Goal: Find specific page/section: Find specific page/section

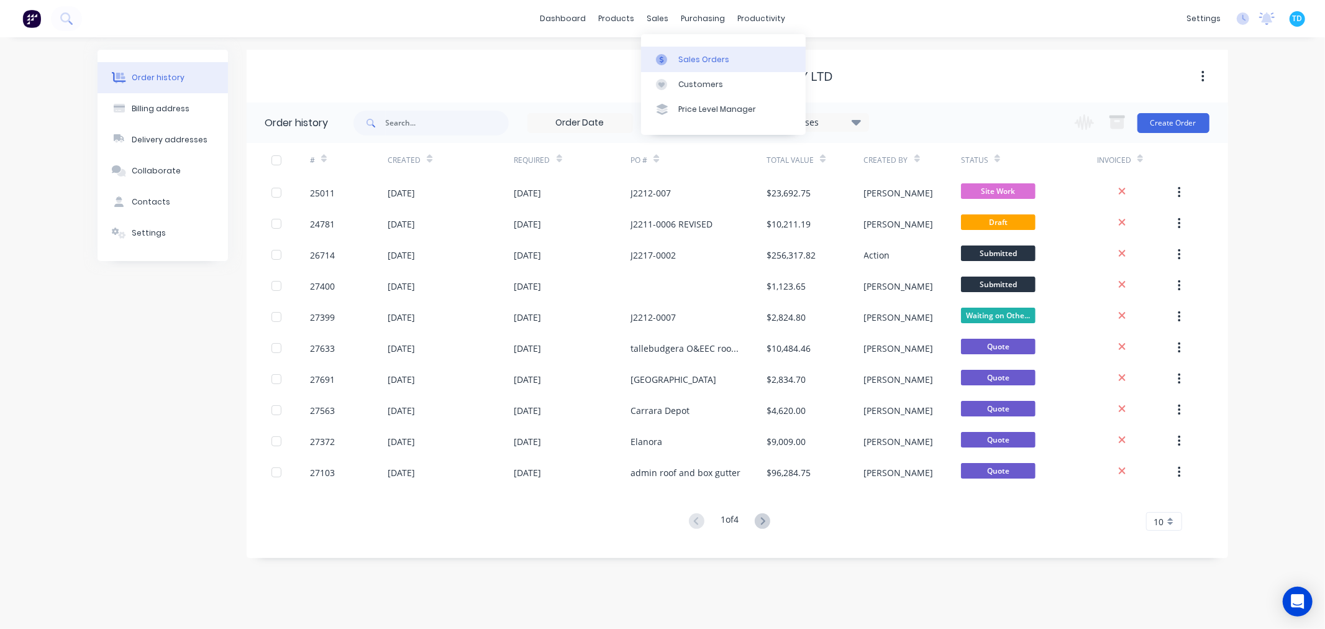
click at [675, 53] on link "Sales Orders" at bounding box center [723, 59] width 165 height 25
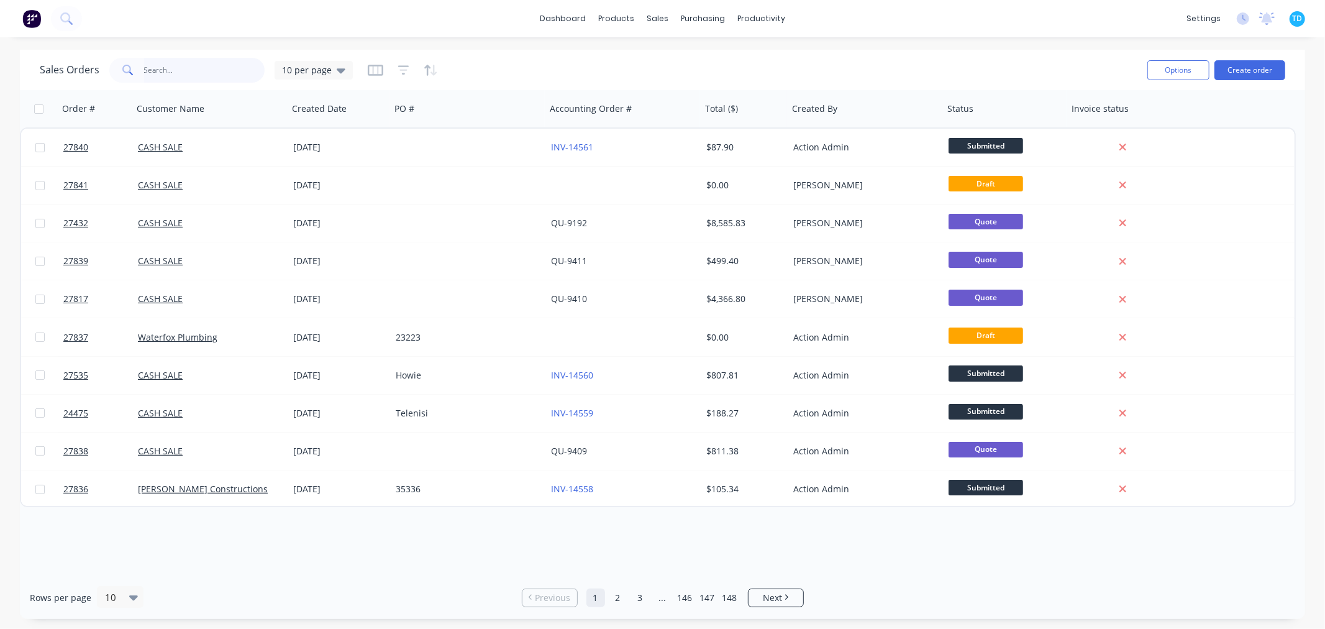
click at [186, 71] on input "text" at bounding box center [204, 70] width 121 height 25
click at [180, 71] on input "text" at bounding box center [204, 70] width 121 height 25
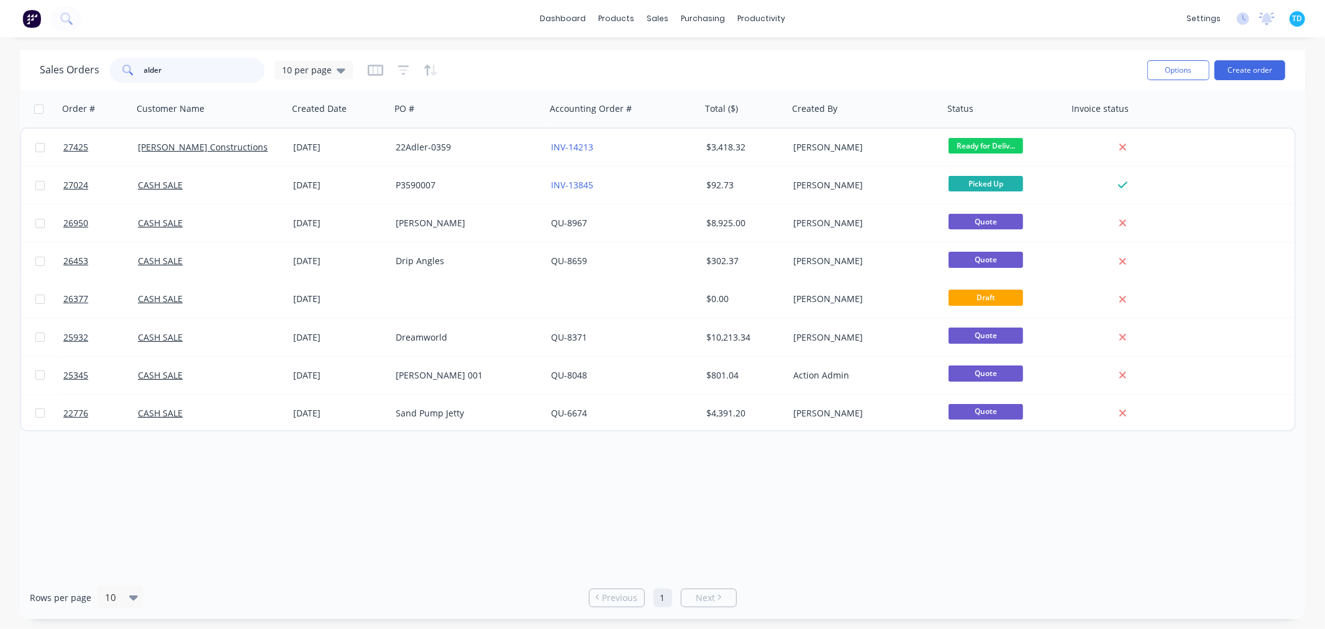
click at [178, 71] on input "alder" at bounding box center [204, 70] width 121 height 25
type input "alder"
click at [337, 70] on icon at bounding box center [341, 70] width 9 height 5
click at [306, 222] on button "Archive" at bounding box center [349, 225] width 142 height 14
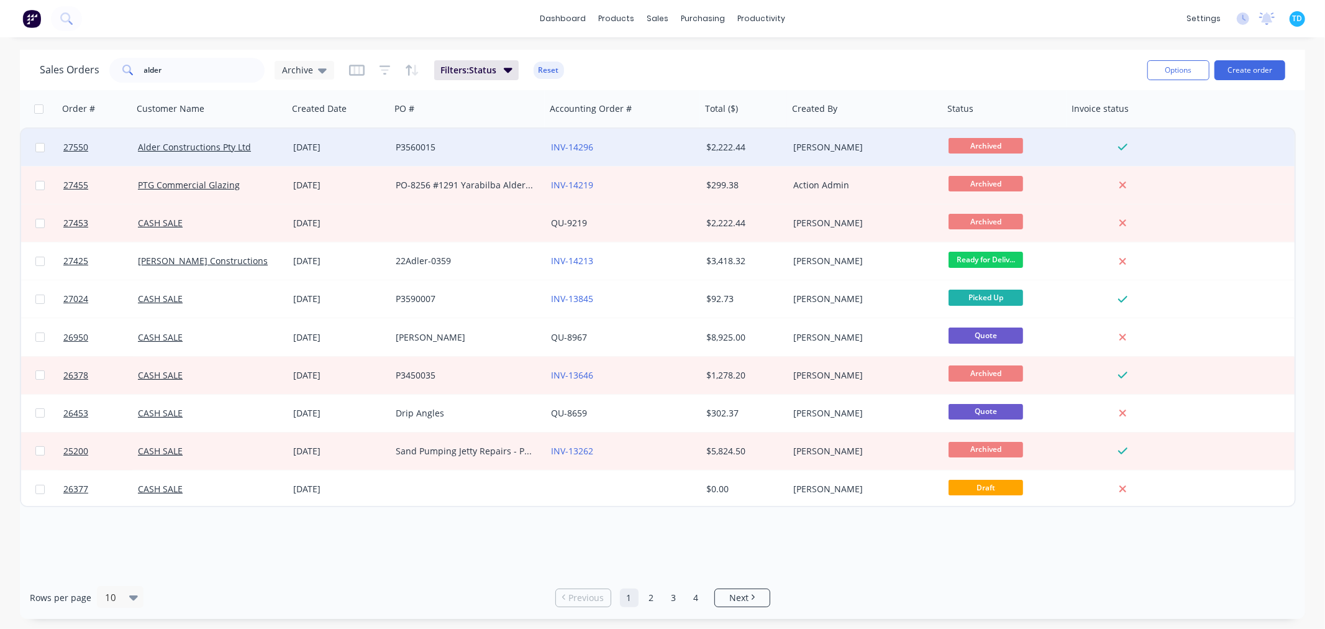
click at [591, 132] on div "INV-14296" at bounding box center [623, 147] width 155 height 37
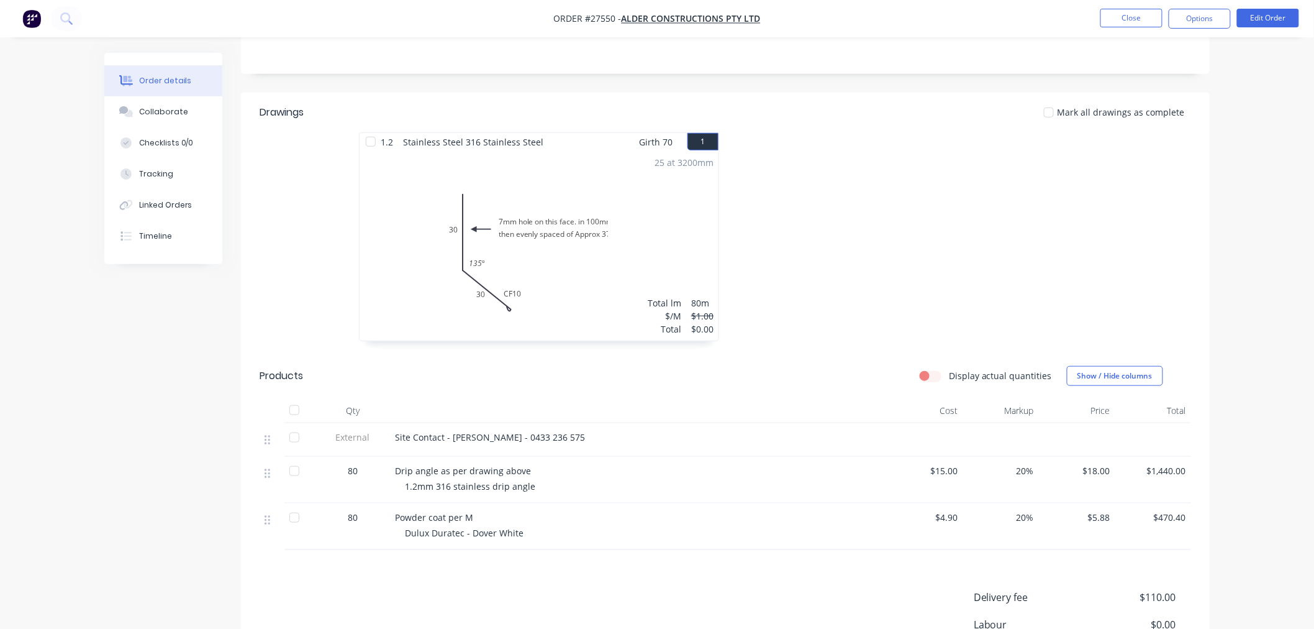
scroll to position [423, 0]
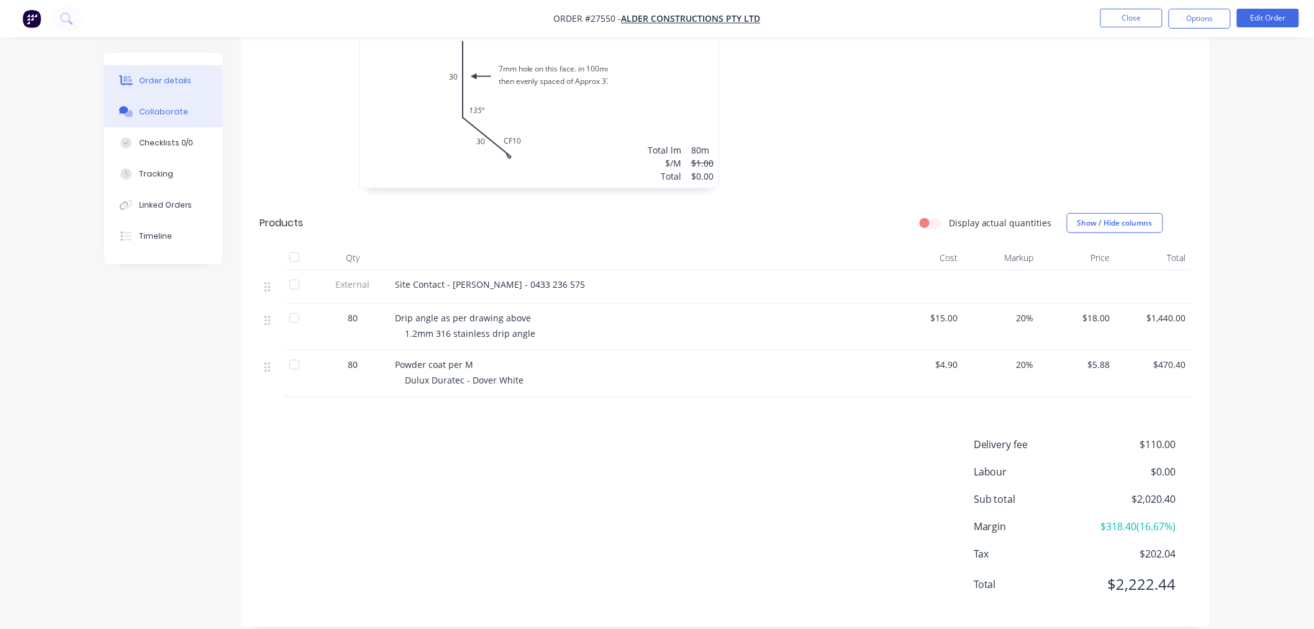
click at [157, 111] on div "Collaborate" at bounding box center [163, 111] width 49 height 11
